Goal: Transaction & Acquisition: Book appointment/travel/reservation

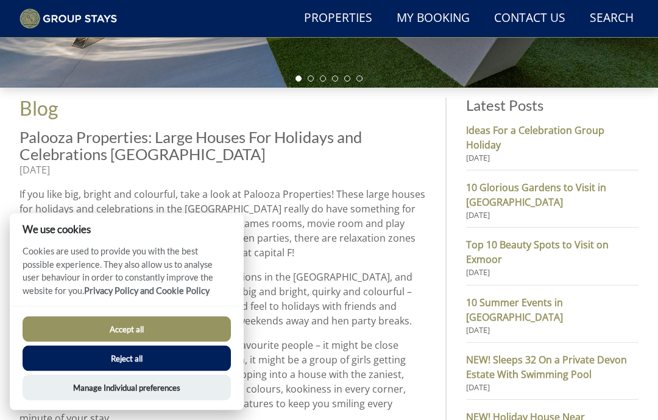
scroll to position [349, 0]
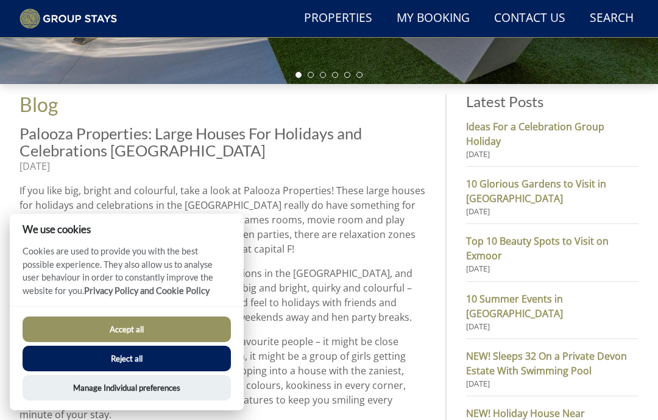
click at [121, 342] on button "Accept all" at bounding box center [127, 330] width 208 height 26
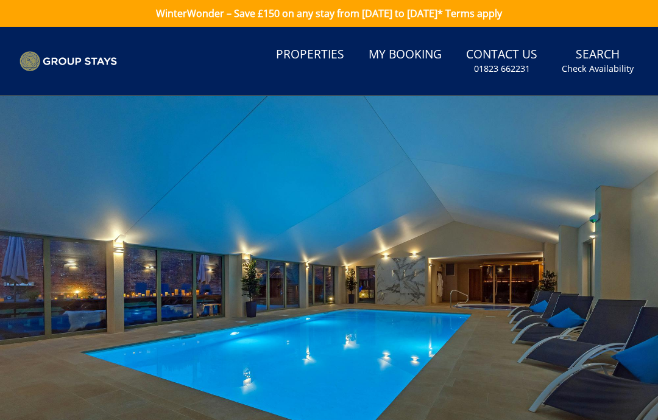
click at [317, 62] on link "Properties" at bounding box center [310, 54] width 78 height 27
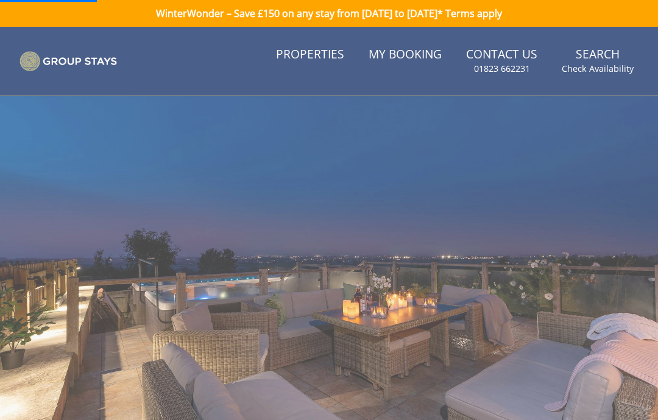
click at [324, 55] on link "Properties" at bounding box center [310, 54] width 78 height 27
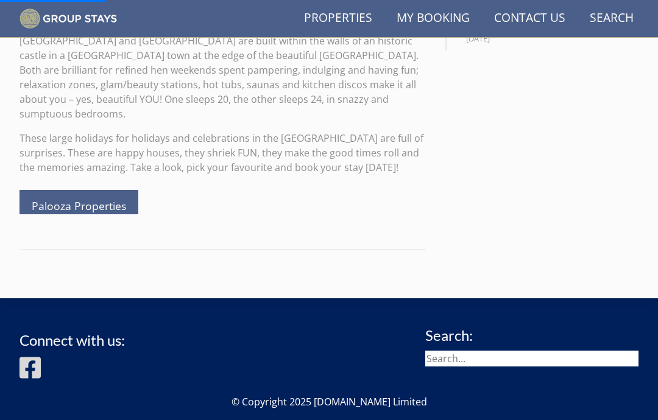
scroll to position [1028, 0]
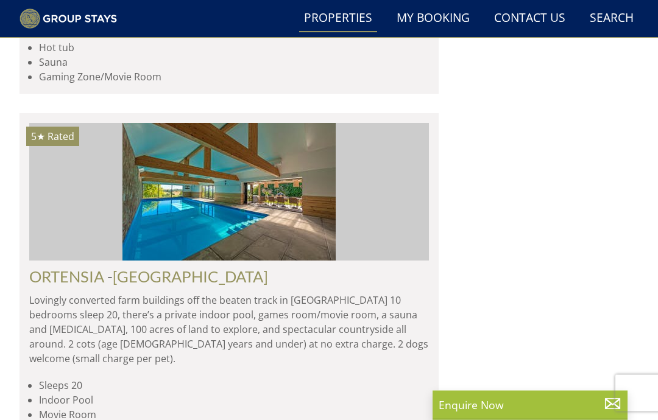
scroll to position [1689, 0]
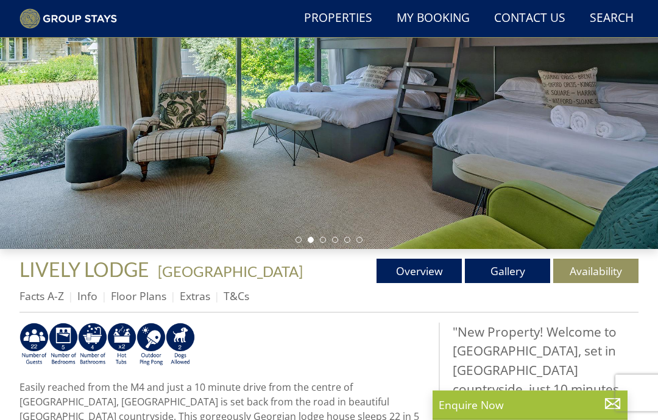
scroll to position [184, 0]
click at [509, 267] on link "Gallery" at bounding box center [507, 271] width 85 height 24
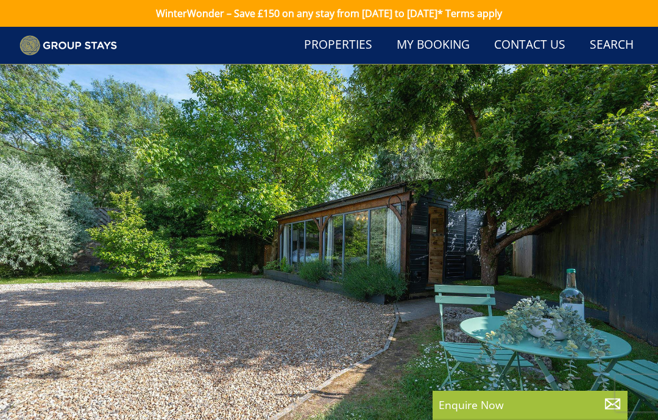
scroll to position [184, 0]
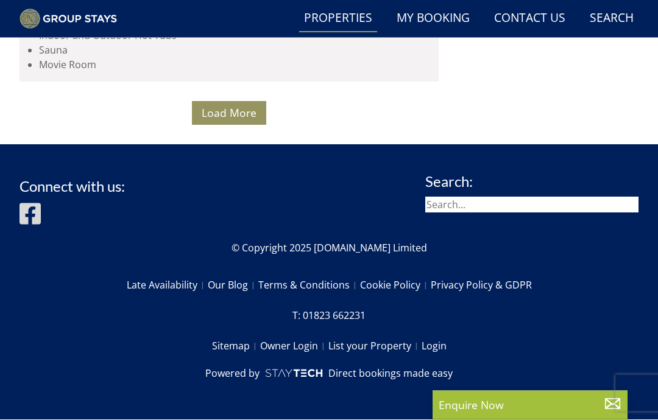
scroll to position [9234, 0]
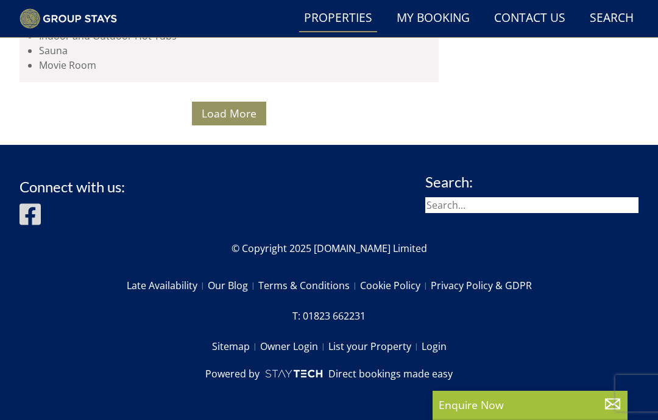
click at [247, 125] on button "Load More" at bounding box center [229, 114] width 74 height 24
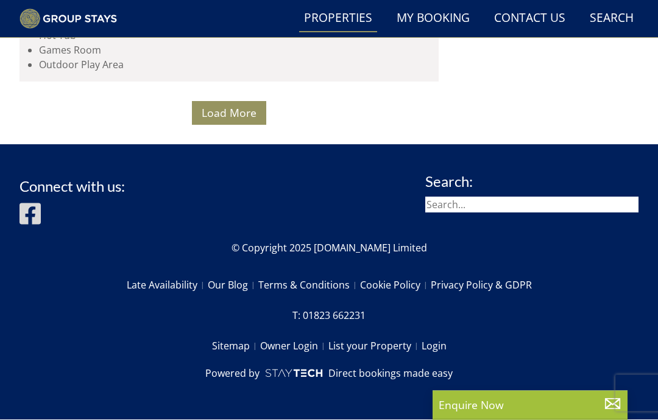
scroll to position [18825, 0]
